Goal: Task Accomplishment & Management: Manage account settings

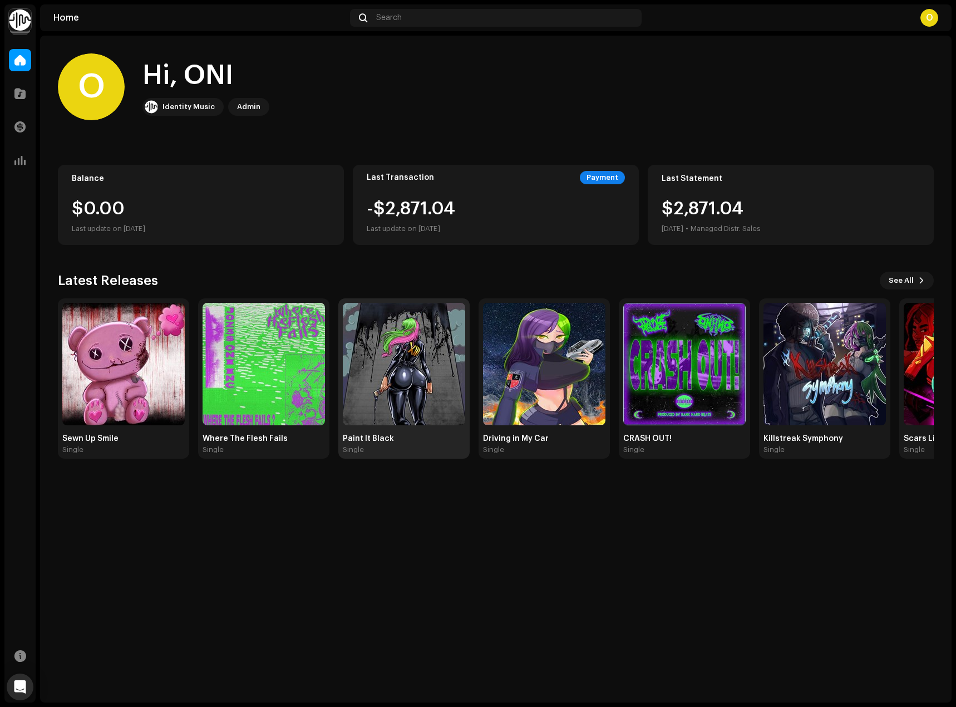
click at [446, 383] on img at bounding box center [404, 364] width 122 height 122
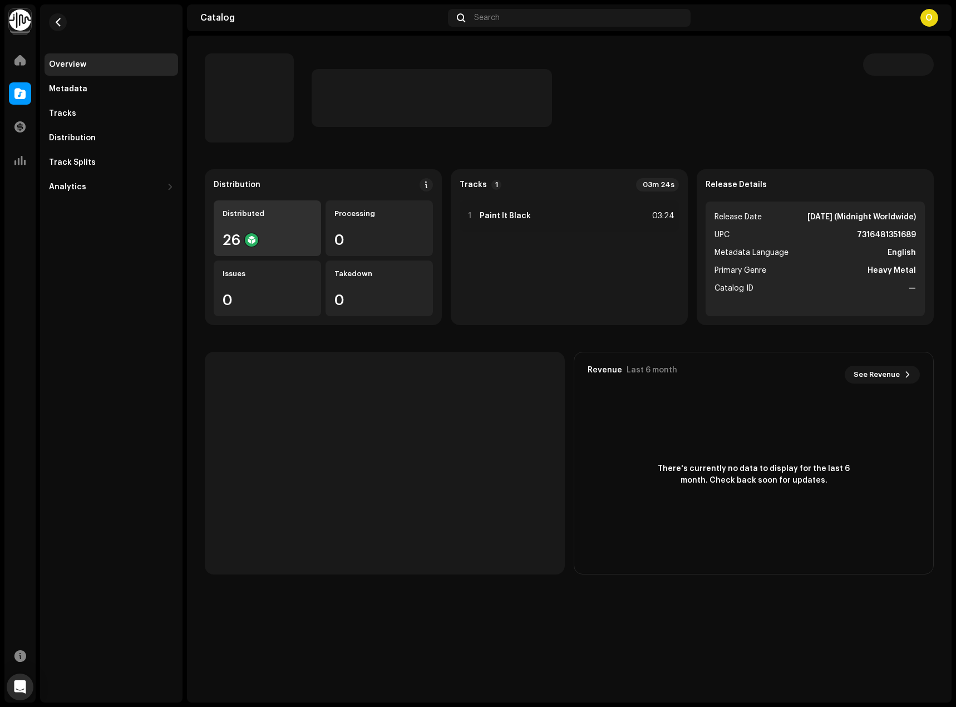
click at [249, 213] on div "Distributed" at bounding box center [268, 213] width 90 height 9
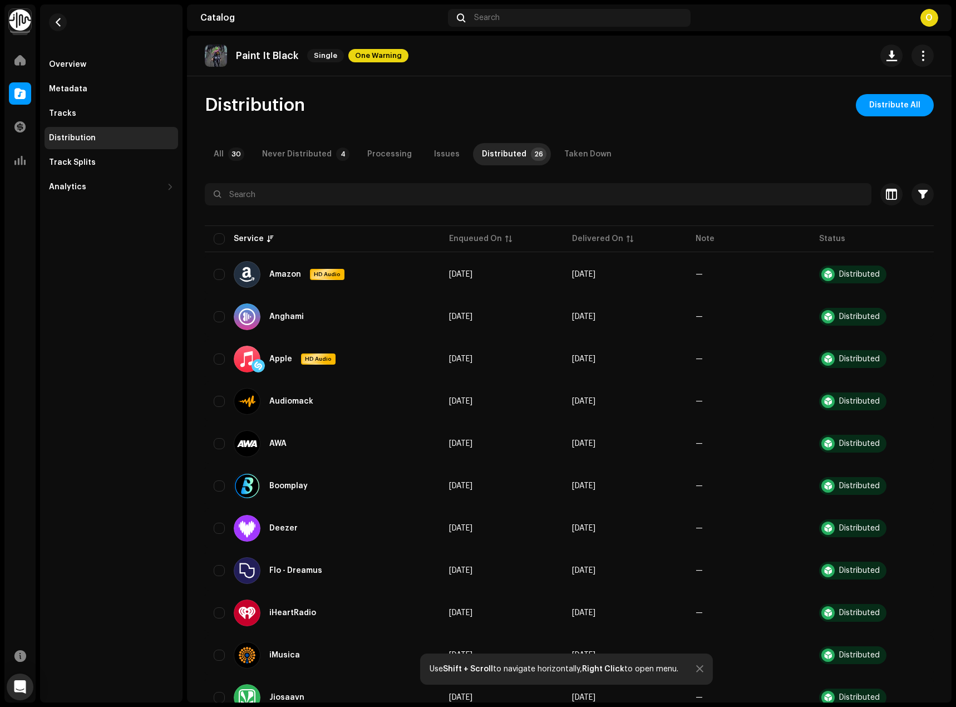
click at [262, 153] on div "Never Distributed" at bounding box center [297, 154] width 70 height 22
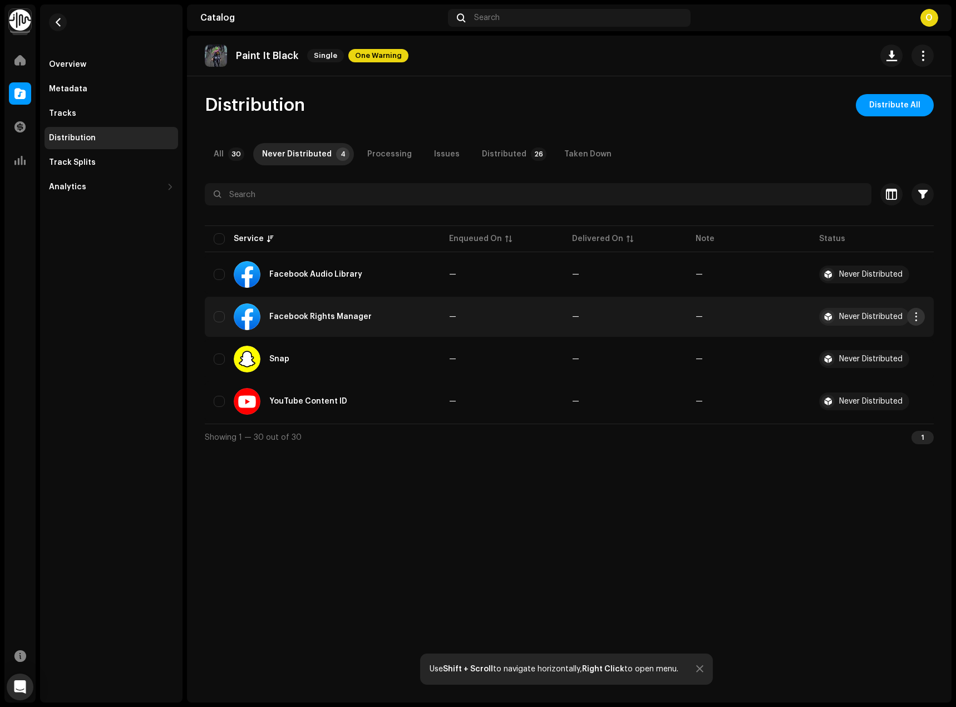
click at [922, 318] on button "button" at bounding box center [916, 317] width 18 height 18
click at [727, 115] on div "Distribution Distribute All" at bounding box center [569, 105] width 729 height 22
